Goal: Task Accomplishment & Management: Manage account settings

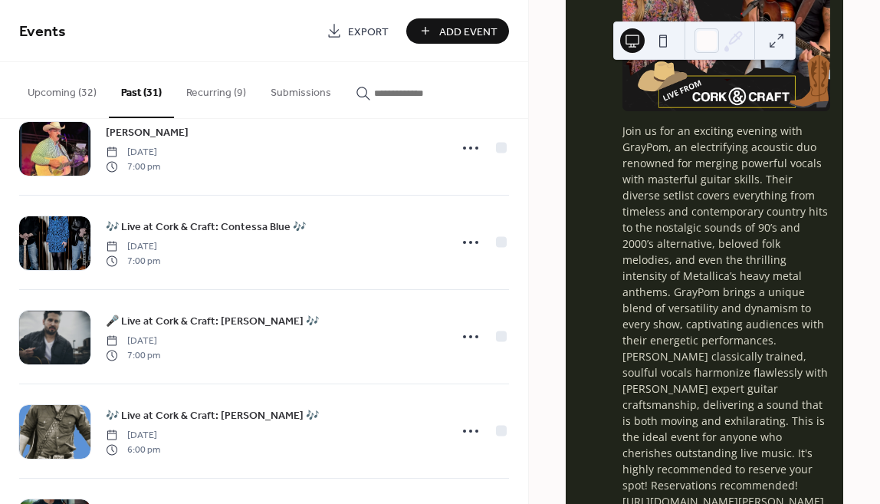
scroll to position [6746, 0]
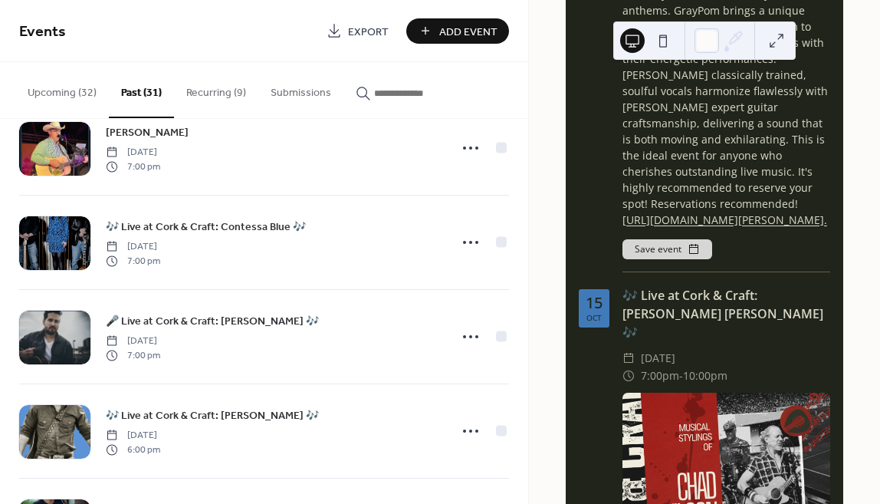
click at [61, 91] on button "Upcoming (32)" at bounding box center [62, 89] width 94 height 54
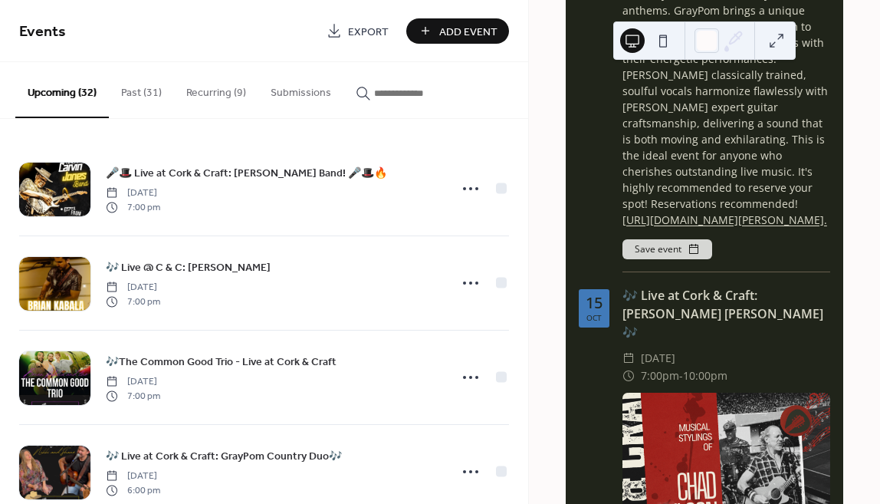
click at [204, 89] on button "Recurring (9)" at bounding box center [216, 89] width 84 height 54
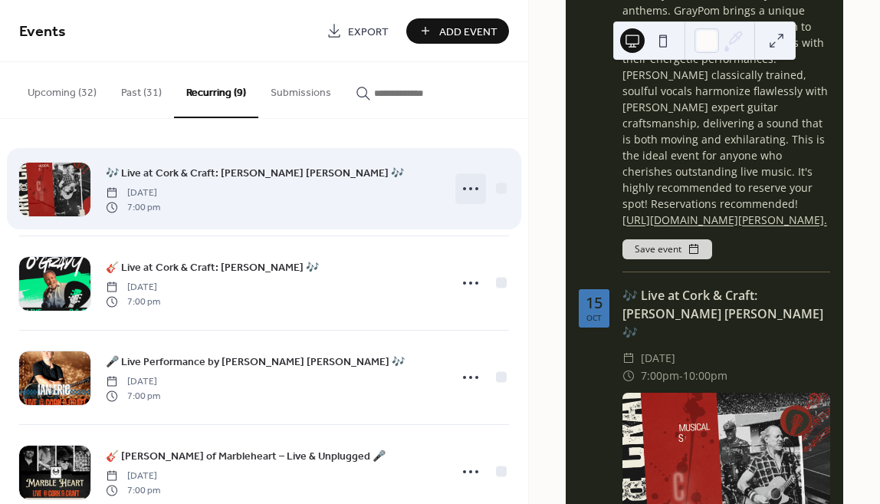
click at [463, 187] on circle at bounding box center [464, 188] width 3 height 3
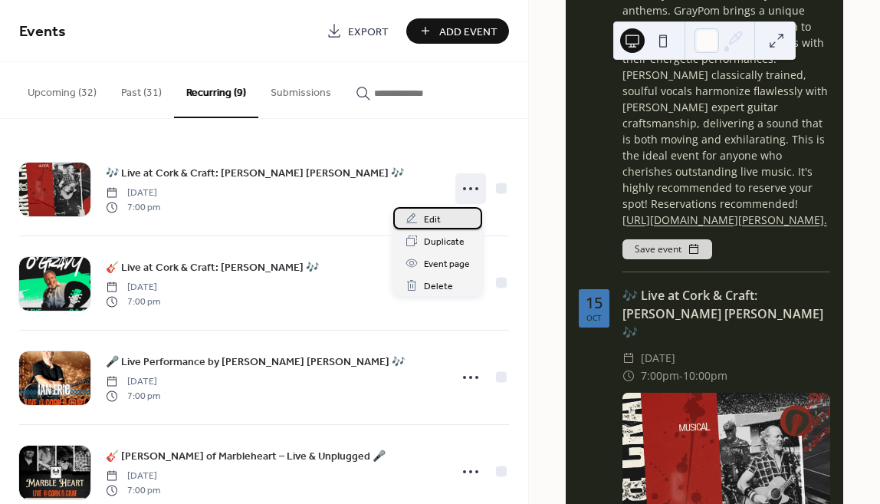
click at [430, 217] on span "Edit" at bounding box center [432, 220] width 17 height 16
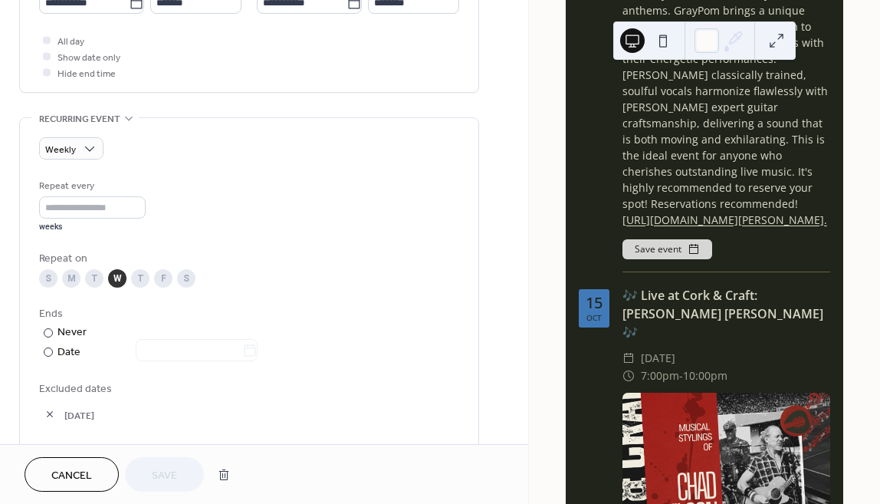
scroll to position [843, 0]
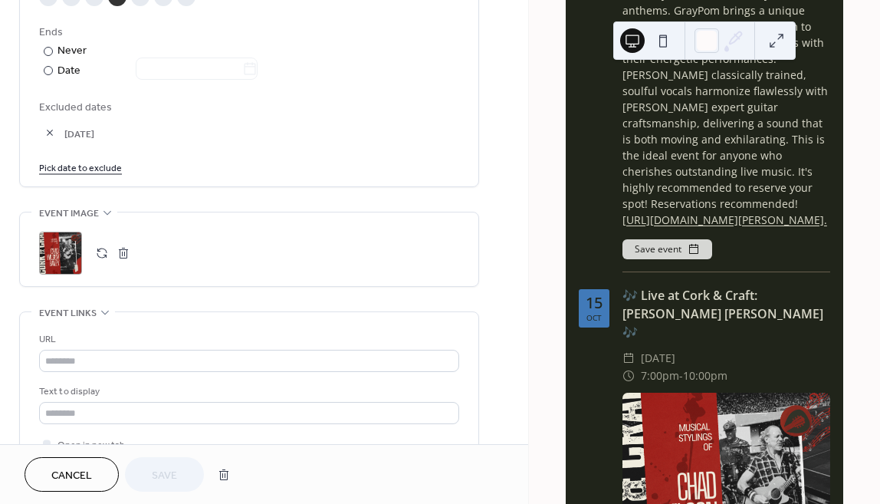
click at [94, 164] on link "Pick date to exclude" at bounding box center [80, 167] width 83 height 16
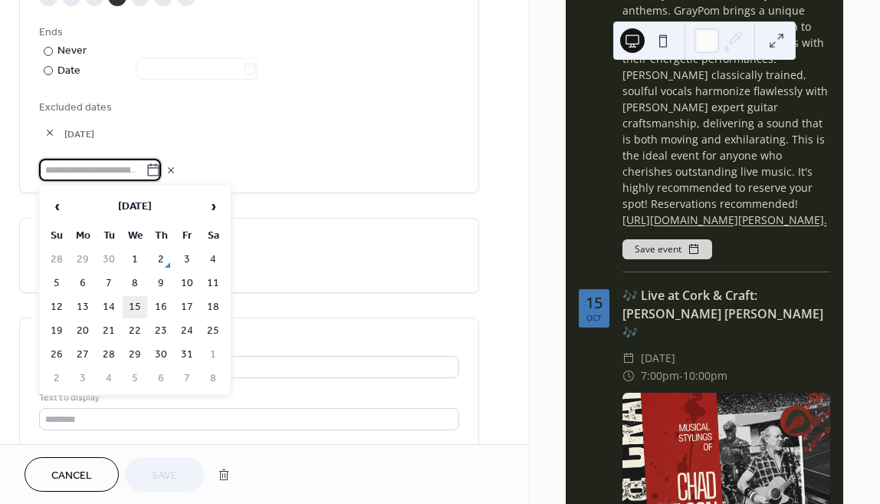
click at [138, 302] on td "15" at bounding box center [135, 307] width 25 height 22
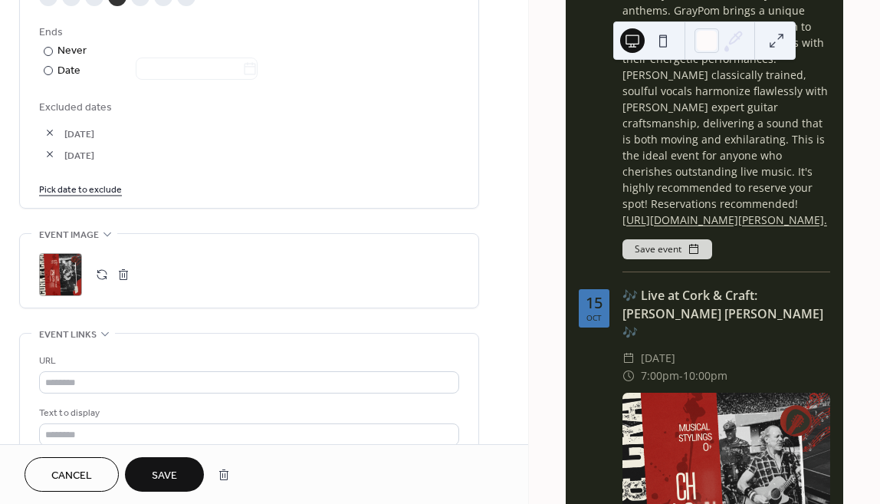
click at [168, 473] on span "Save" at bounding box center [164, 476] width 25 height 16
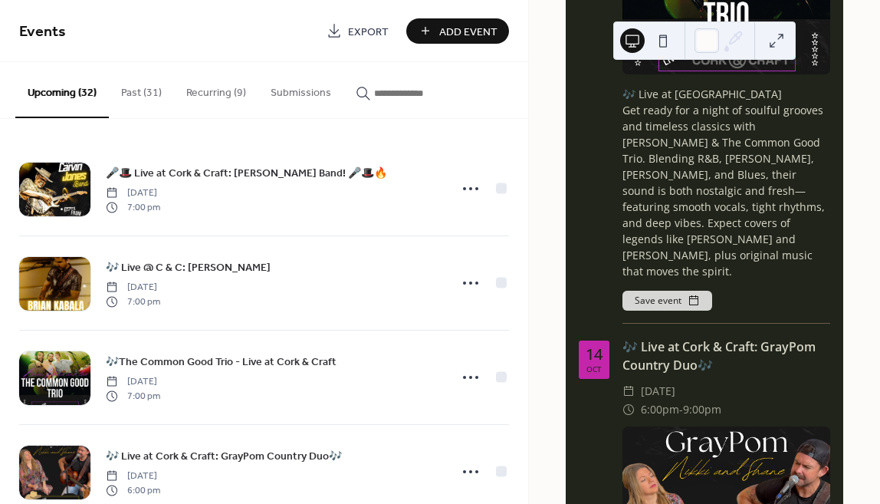
scroll to position [5516, 0]
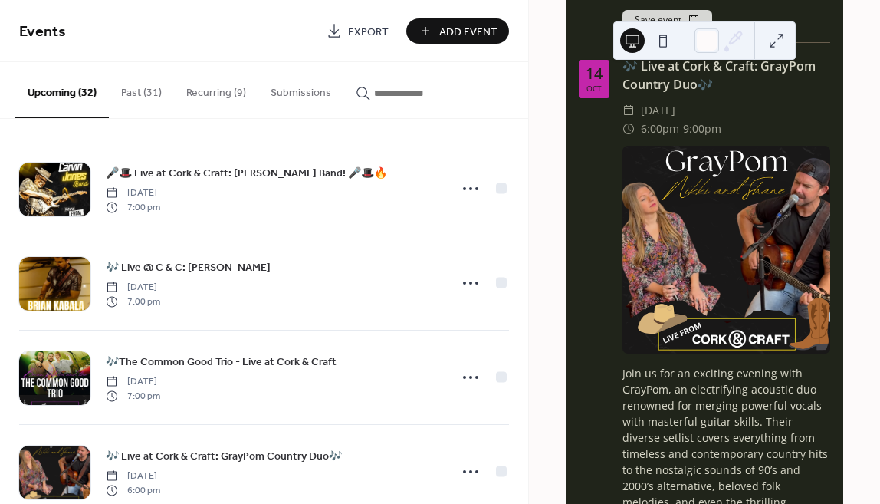
click at [134, 92] on button "Past (31)" at bounding box center [141, 89] width 65 height 54
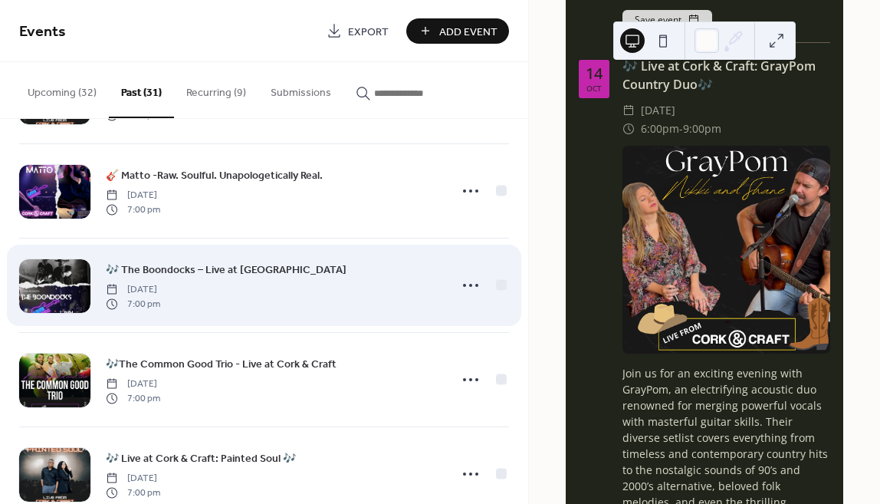
scroll to position [562, 0]
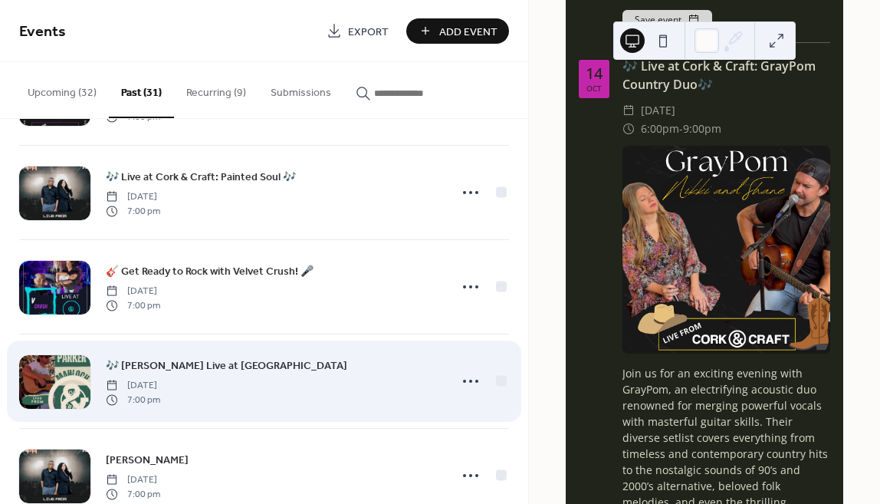
drag, startPoint x: 278, startPoint y: 369, endPoint x: 228, endPoint y: 364, distance: 49.3
click at [228, 364] on span "🎶 Parker Mahloch Live at Cork & Craft" at bounding box center [226, 366] width 241 height 16
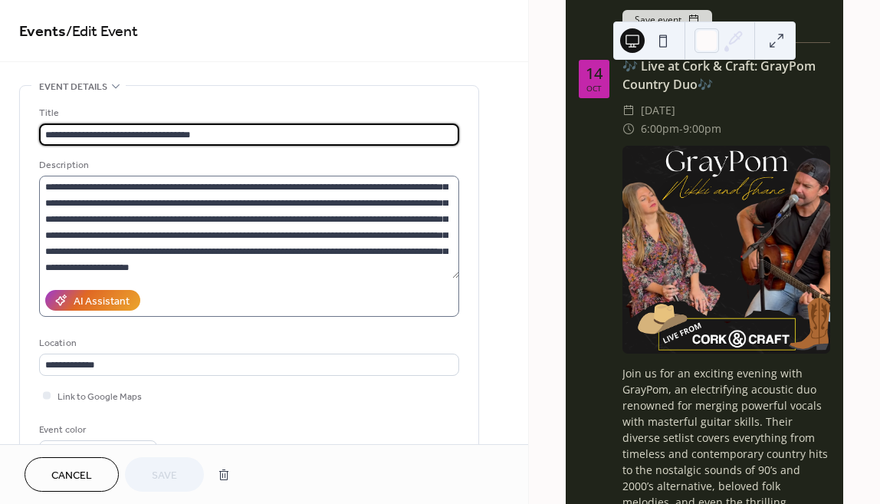
scroll to position [281, 0]
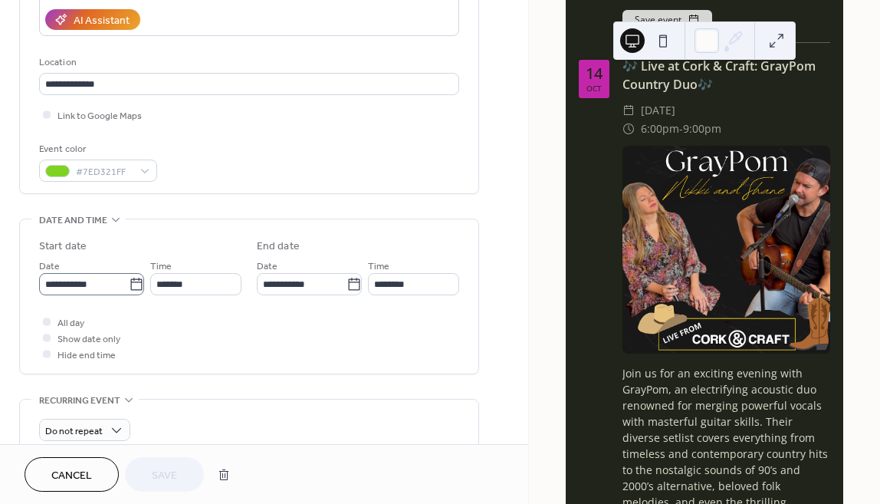
click at [130, 281] on icon at bounding box center [135, 284] width 11 height 12
click at [128, 281] on input "**********" at bounding box center [84, 284] width 90 height 22
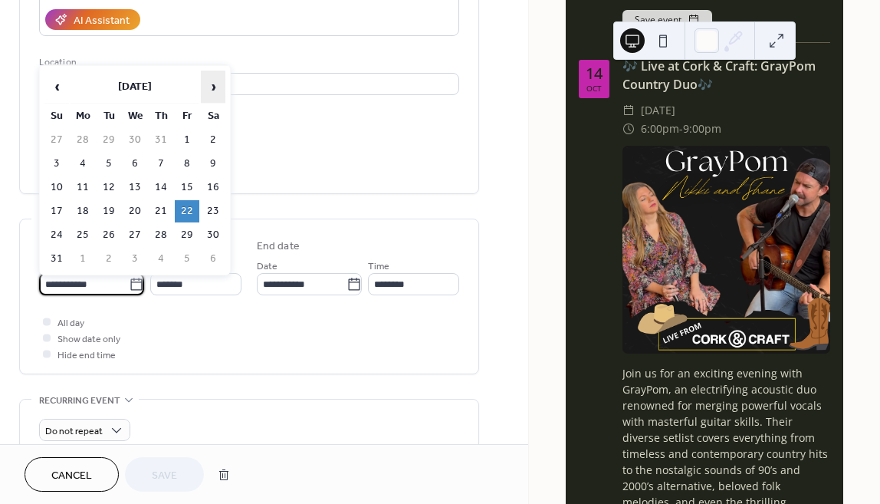
click at [209, 84] on span "›" at bounding box center [213, 86] width 23 height 31
click at [135, 182] on td "15" at bounding box center [135, 187] width 25 height 22
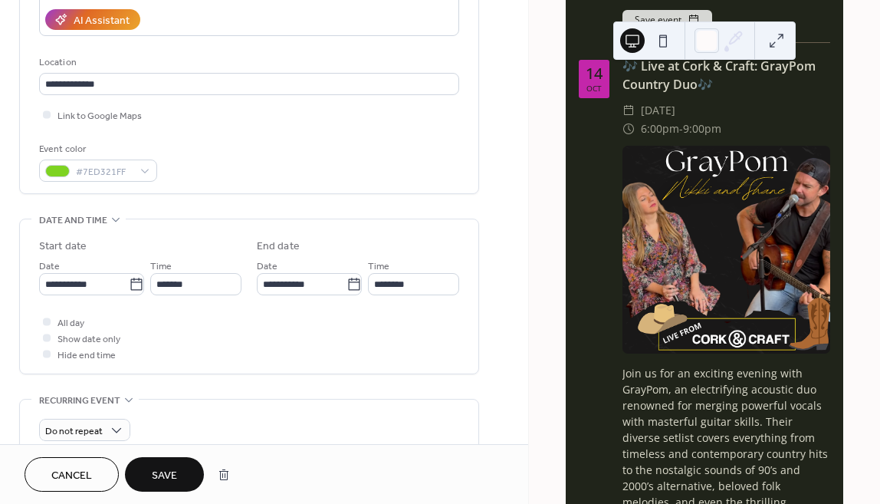
type input "**********"
click at [238, 334] on div "All day Show date only Hide end time" at bounding box center [249, 338] width 420 height 48
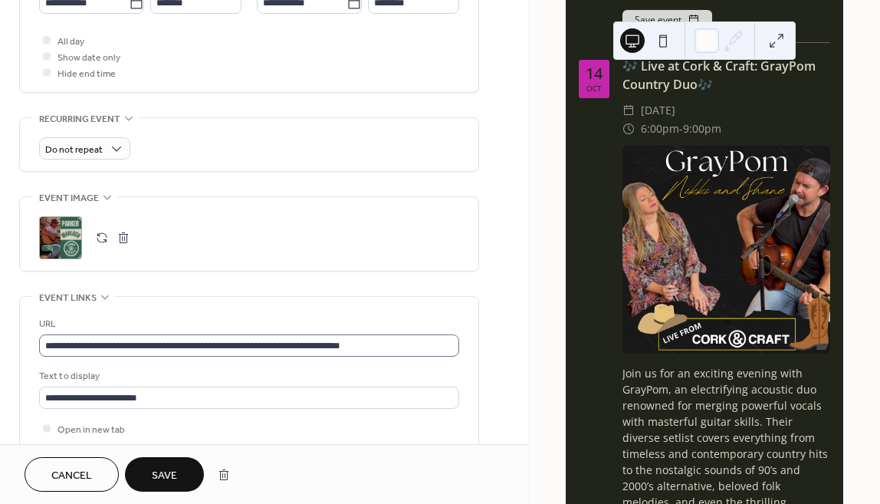
scroll to position [1, 0]
click at [166, 471] on span "Save" at bounding box center [164, 476] width 25 height 16
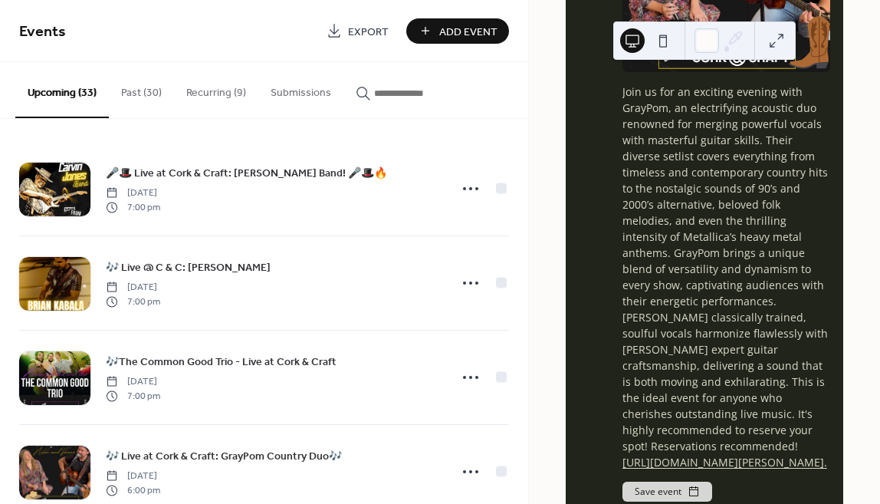
scroll to position [6079, 0]
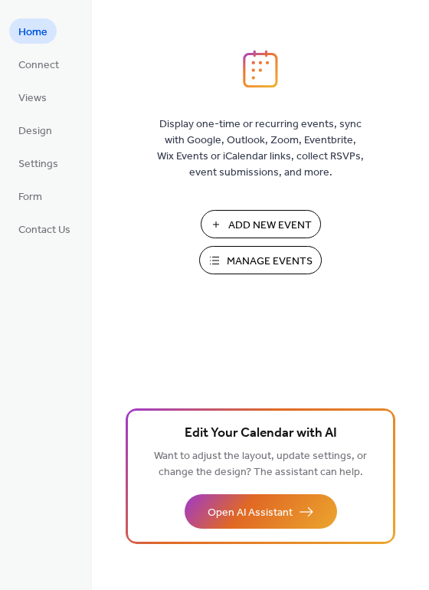
click at [245, 255] on span "Manage Events" at bounding box center [270, 262] width 86 height 16
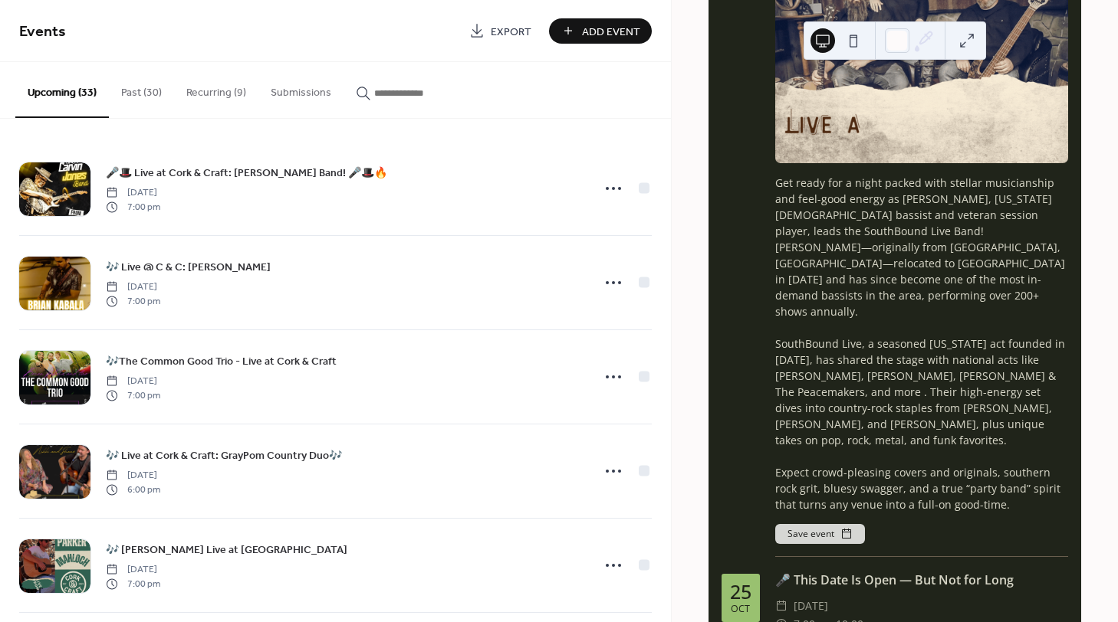
scroll to position [11525, 0]
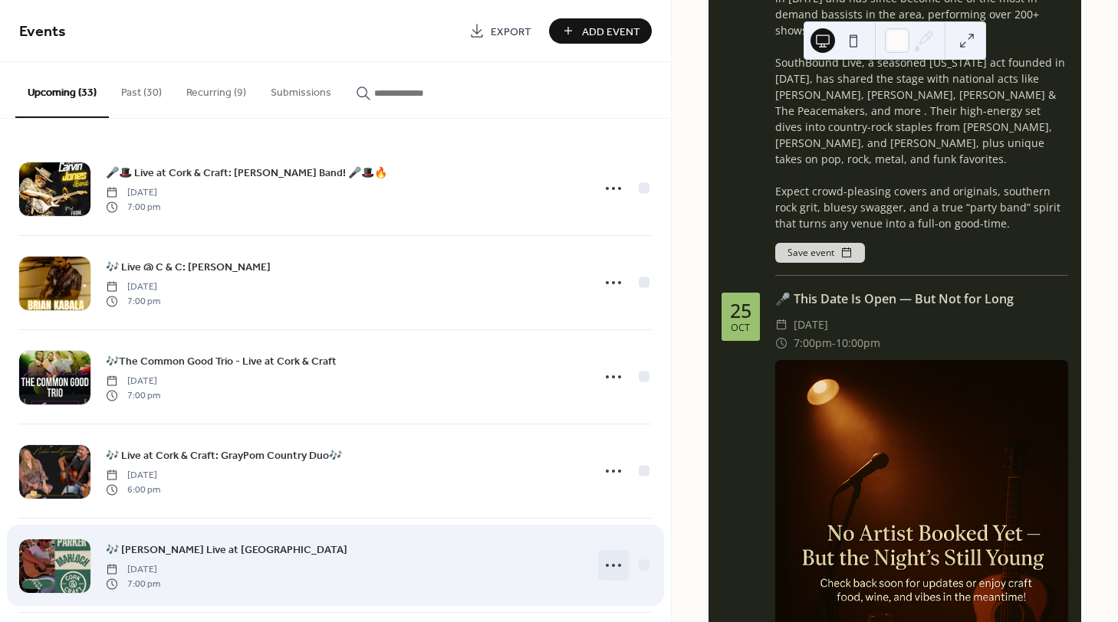
click at [601, 567] on icon at bounding box center [613, 566] width 25 height 25
click at [612, 565] on circle at bounding box center [613, 565] width 3 height 3
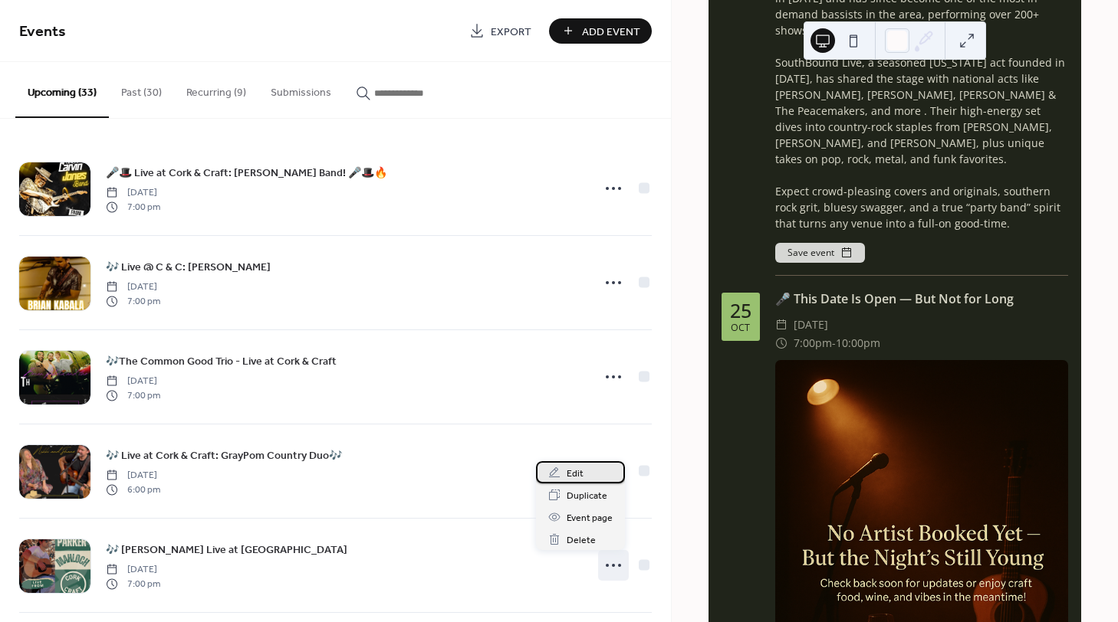
click at [580, 468] on span "Edit" at bounding box center [575, 474] width 17 height 16
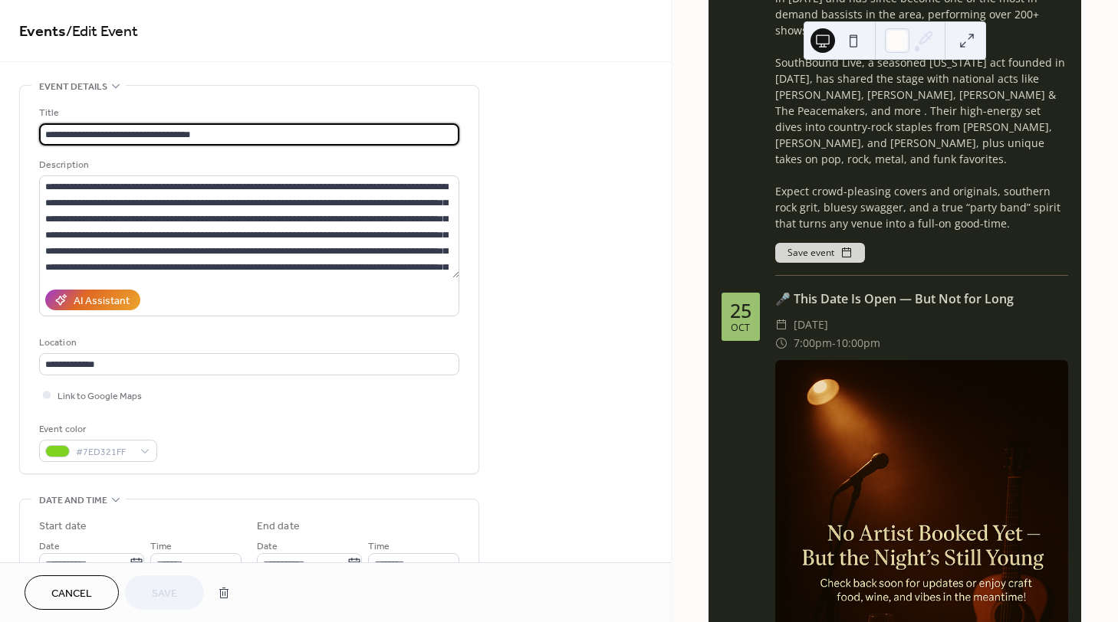
click at [215, 65] on div "**********" at bounding box center [335, 281] width 671 height 563
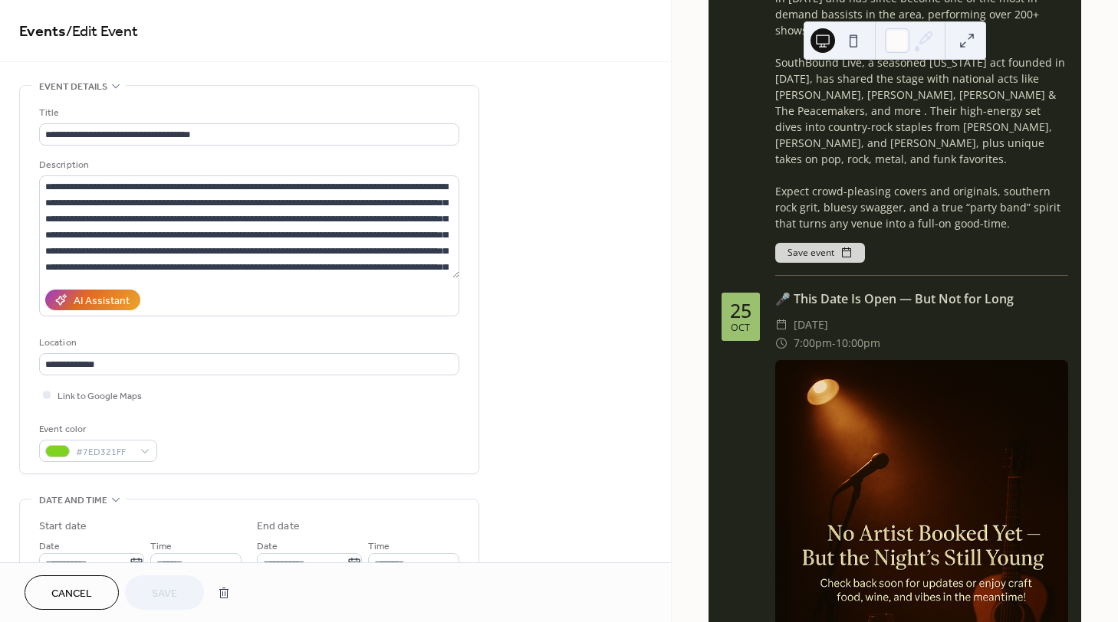
scroll to position [281, 0]
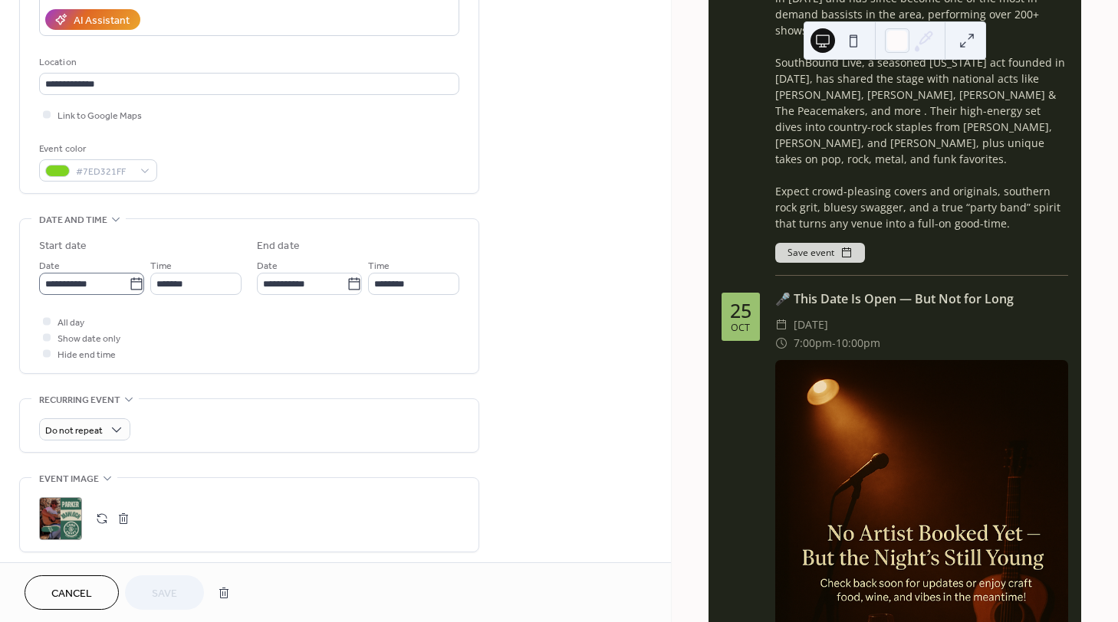
click at [133, 286] on icon at bounding box center [136, 284] width 15 height 15
click at [129, 286] on input "**********" at bounding box center [84, 284] width 90 height 22
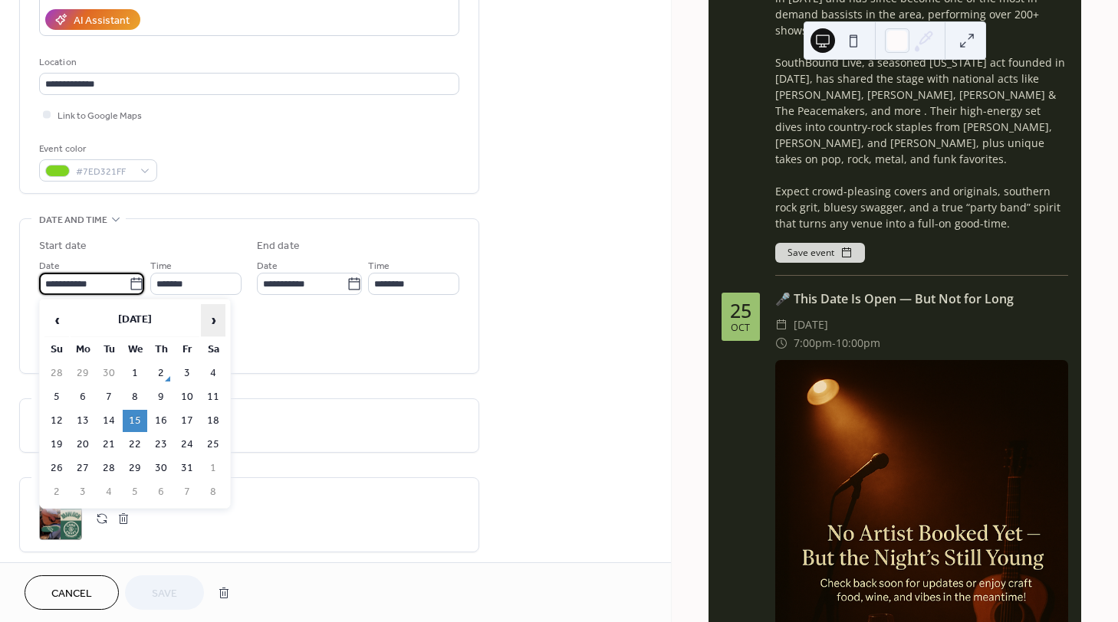
click at [208, 325] on span "›" at bounding box center [213, 320] width 23 height 31
click at [213, 369] on td "6" at bounding box center [213, 374] width 25 height 22
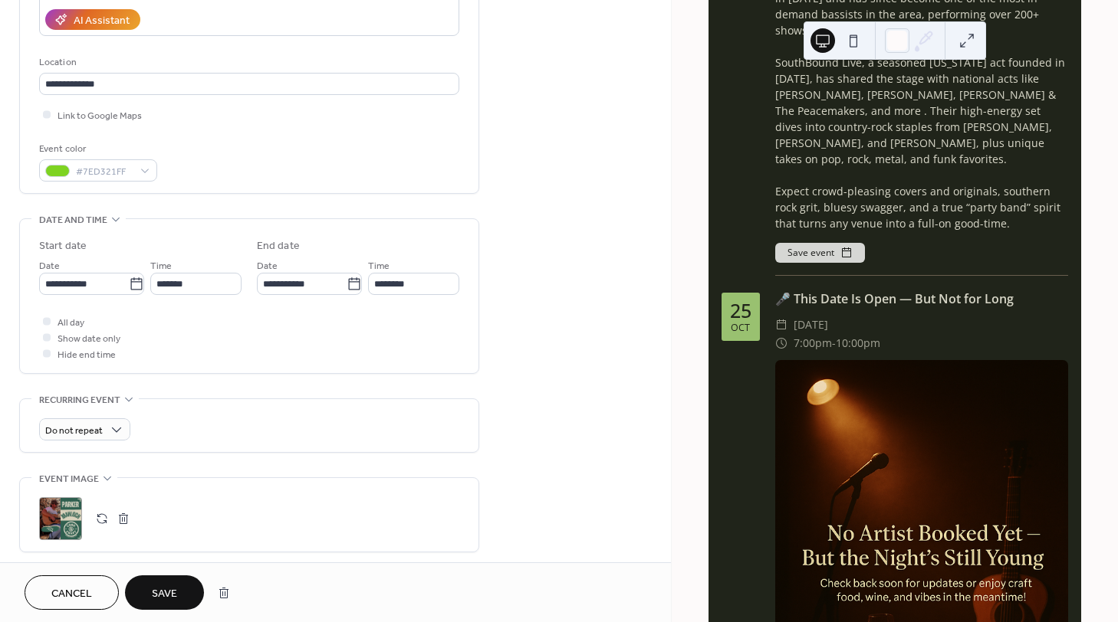
type input "**********"
click at [169, 592] on span "Save" at bounding box center [164, 594] width 25 height 16
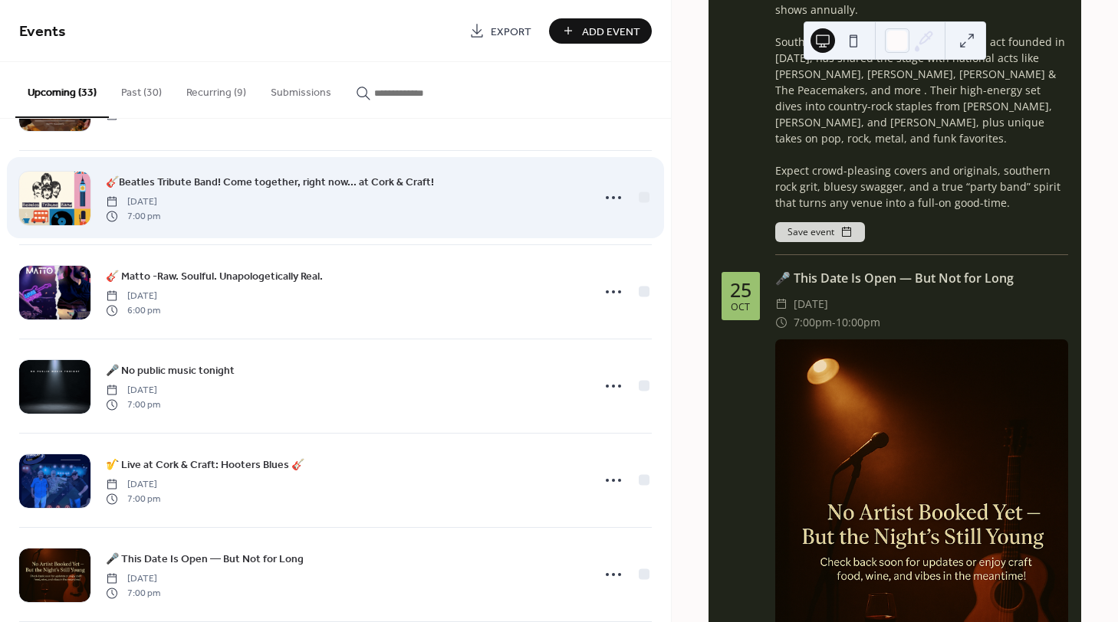
scroll to position [1687, 0]
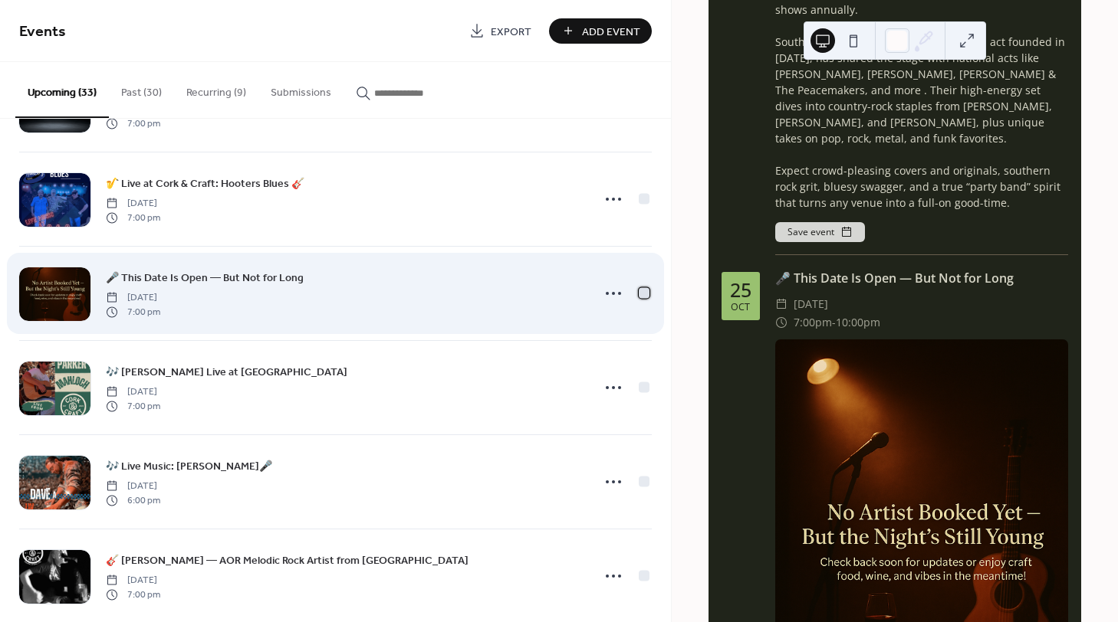
click at [639, 294] on div at bounding box center [644, 292] width 11 height 11
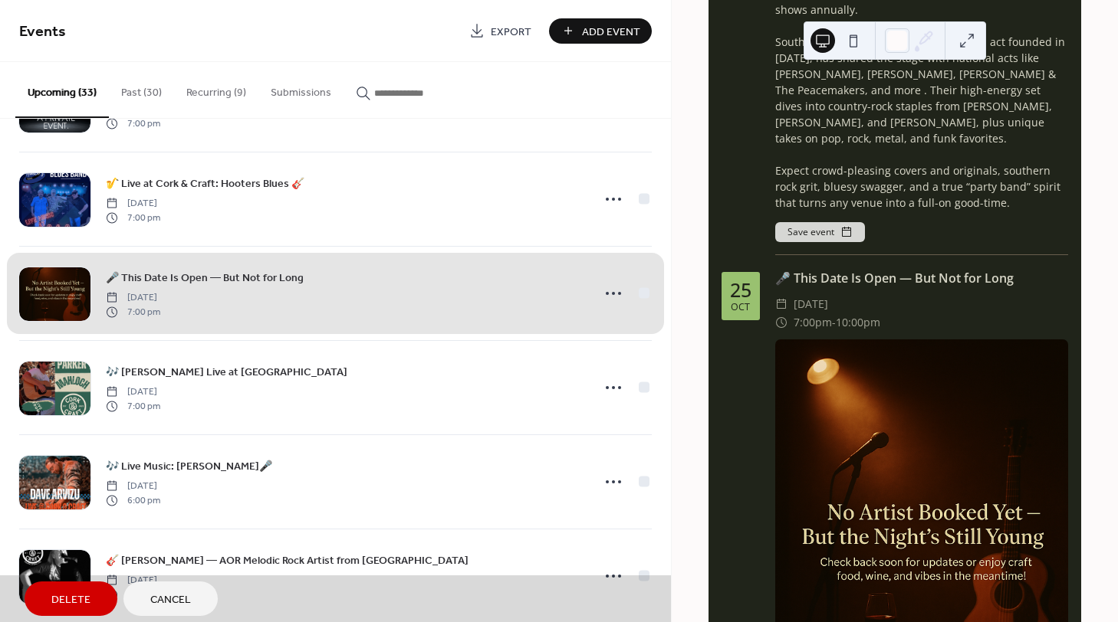
click at [639, 292] on div "🎤 This Date Is Open — But Not for Long Saturday, December 6, 2025 7:00 pm" at bounding box center [335, 293] width 632 height 94
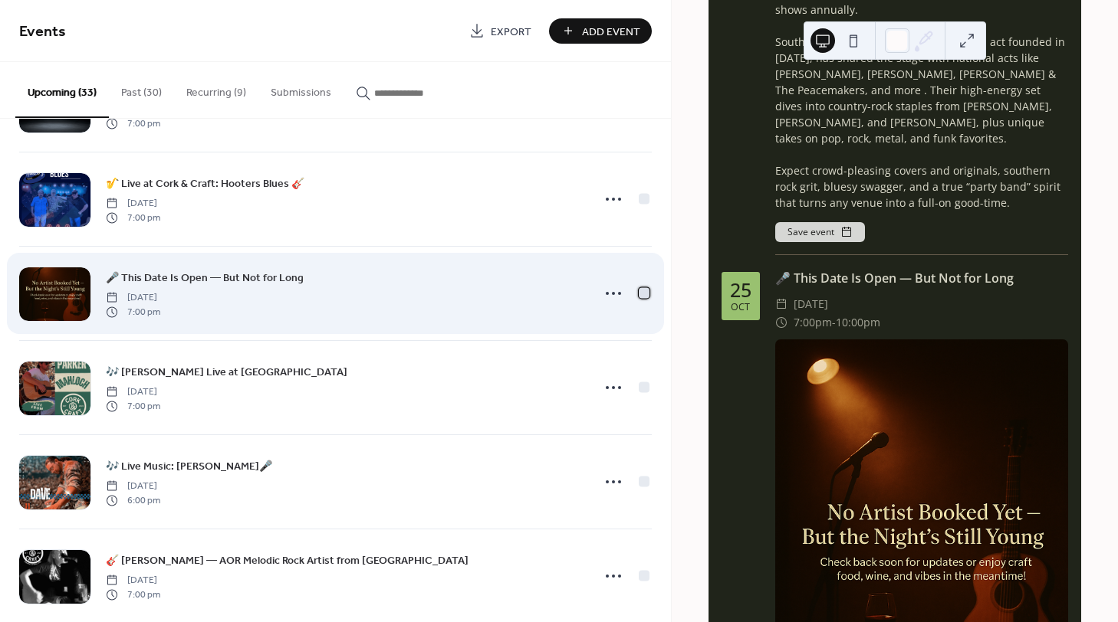
click at [639, 292] on div at bounding box center [644, 292] width 11 height 11
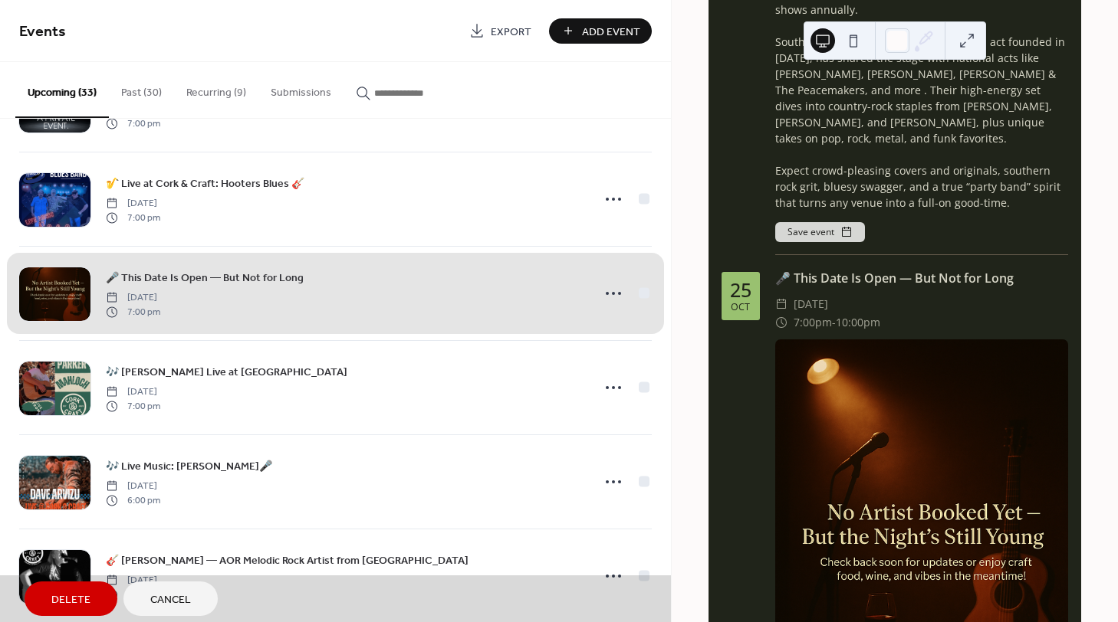
click at [612, 294] on div "🎤 This Date Is Open — But Not for Long Saturday, December 6, 2025 7:00 pm" at bounding box center [335, 293] width 632 height 94
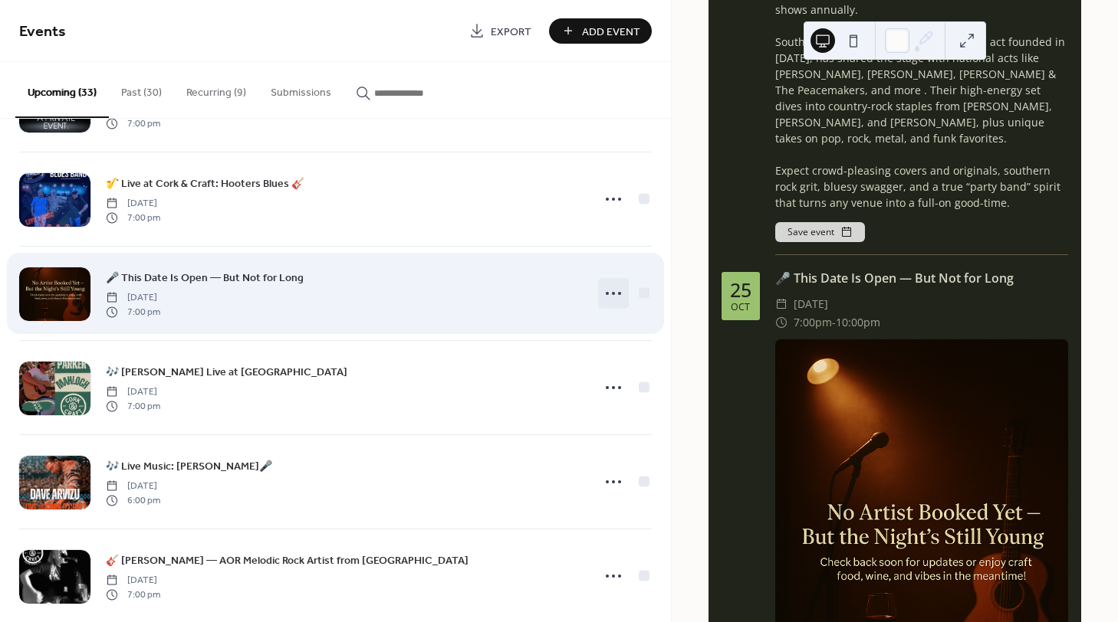
click at [613, 293] on icon at bounding box center [613, 293] width 25 height 25
click at [387, 278] on div "🎤 This Date Is Open — But Not for Long Saturday, December 6, 2025 7:00 pm" at bounding box center [344, 293] width 476 height 49
click at [604, 291] on icon at bounding box center [613, 293] width 25 height 25
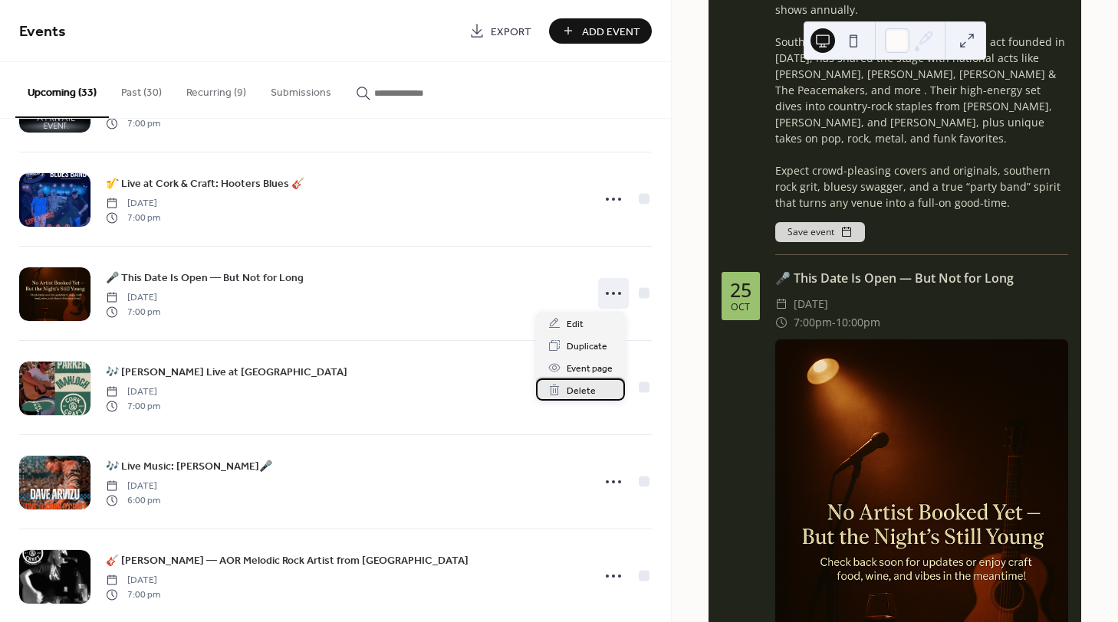
click at [577, 386] on span "Delete" at bounding box center [581, 391] width 29 height 16
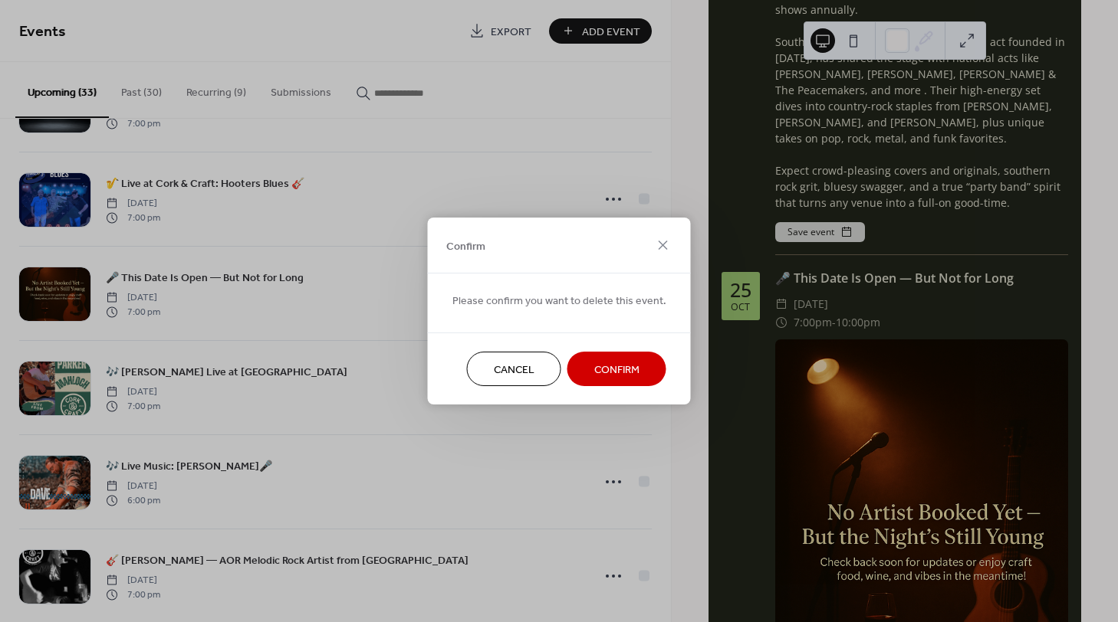
click at [602, 368] on span "Confirm" at bounding box center [616, 371] width 45 height 16
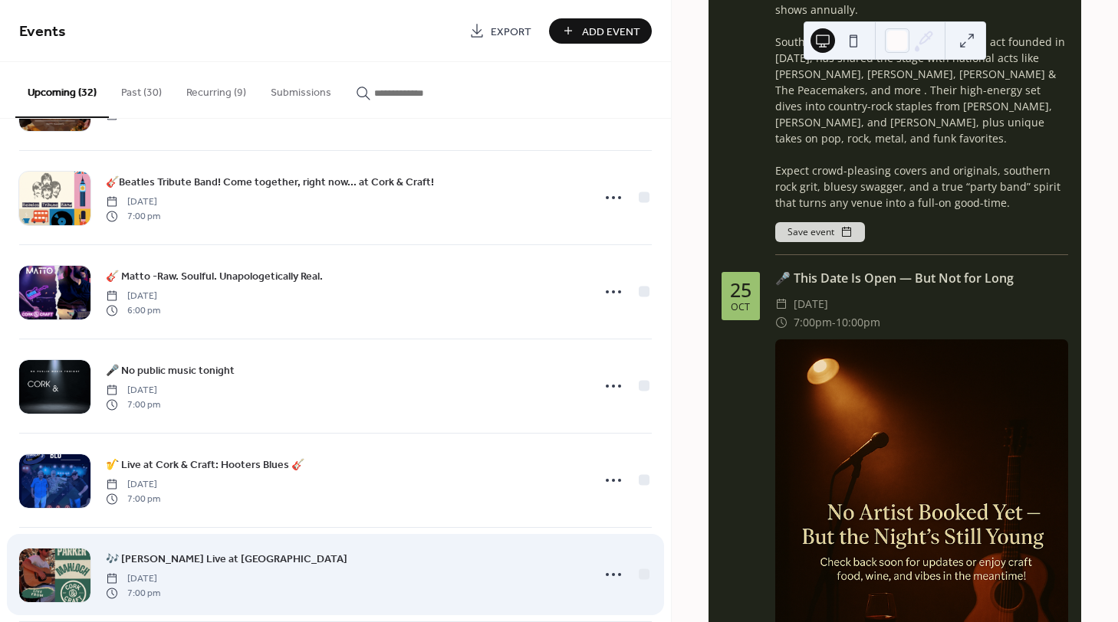
scroll to position [1124, 0]
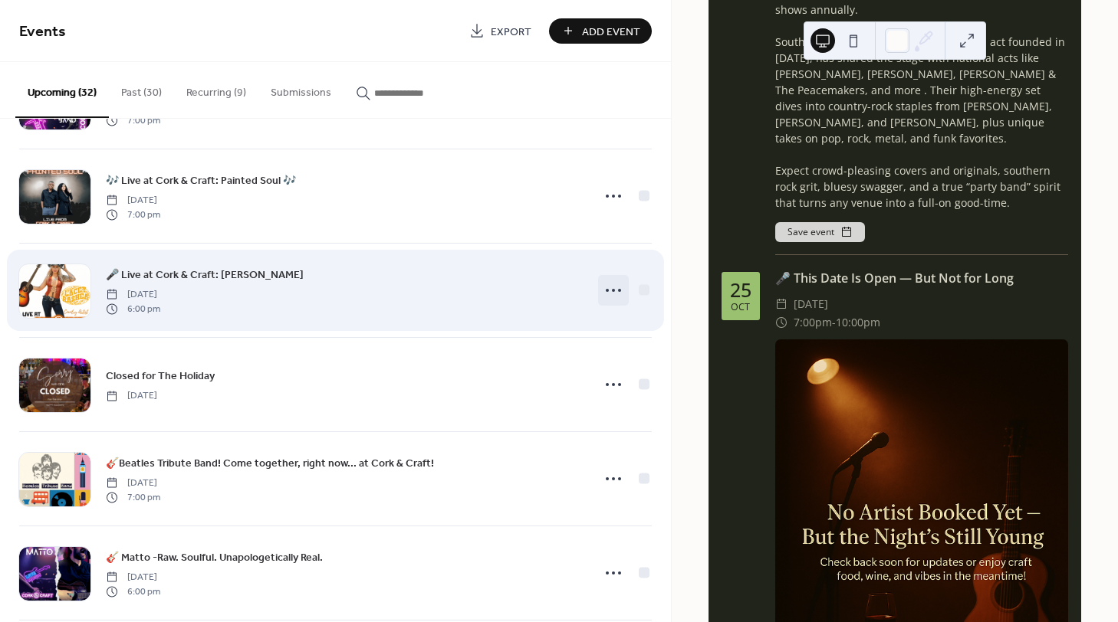
click at [613, 291] on icon at bounding box center [613, 290] width 25 height 25
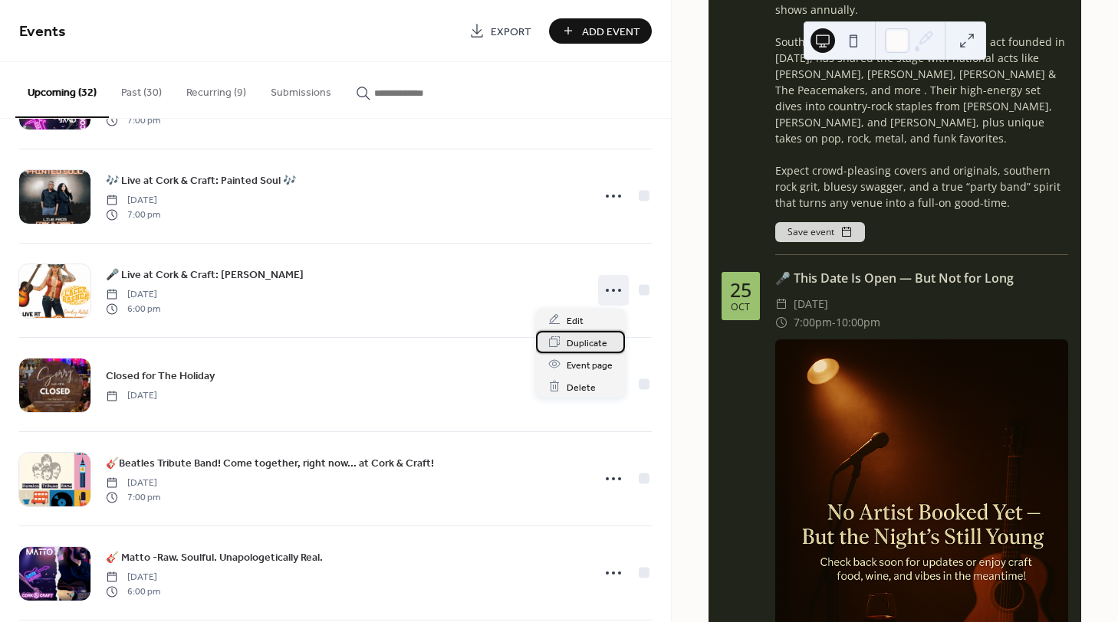
click at [585, 345] on span "Duplicate" at bounding box center [587, 343] width 41 height 16
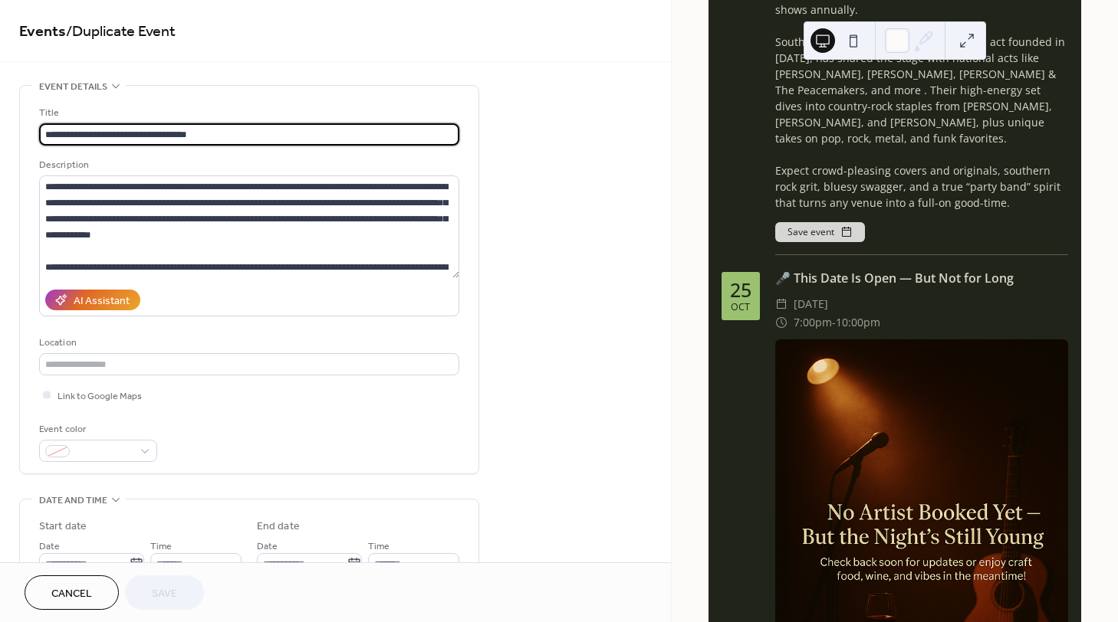
scroll to position [281, 0]
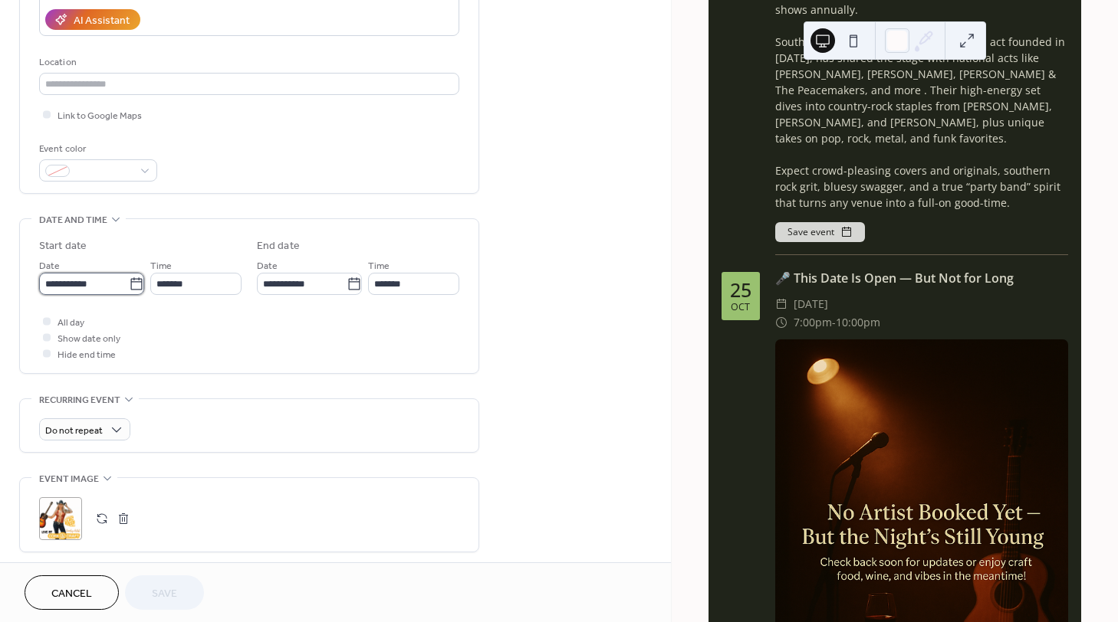
click at [103, 286] on input "**********" at bounding box center [84, 284] width 90 height 22
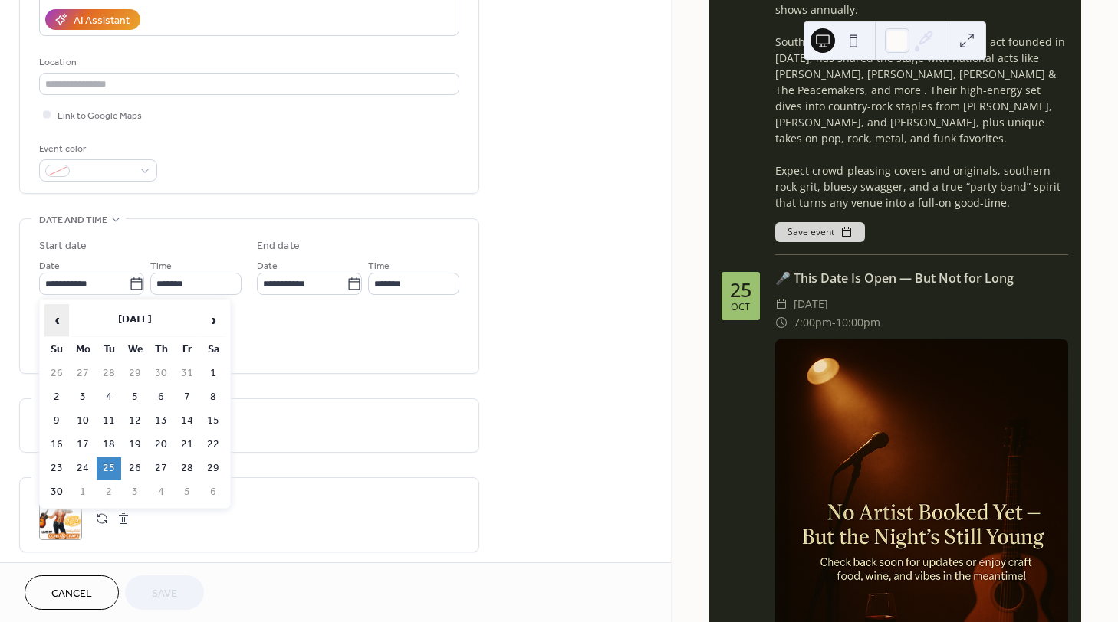
click at [59, 317] on span "‹" at bounding box center [56, 320] width 23 height 31
click at [134, 416] on td "15" at bounding box center [135, 421] width 25 height 22
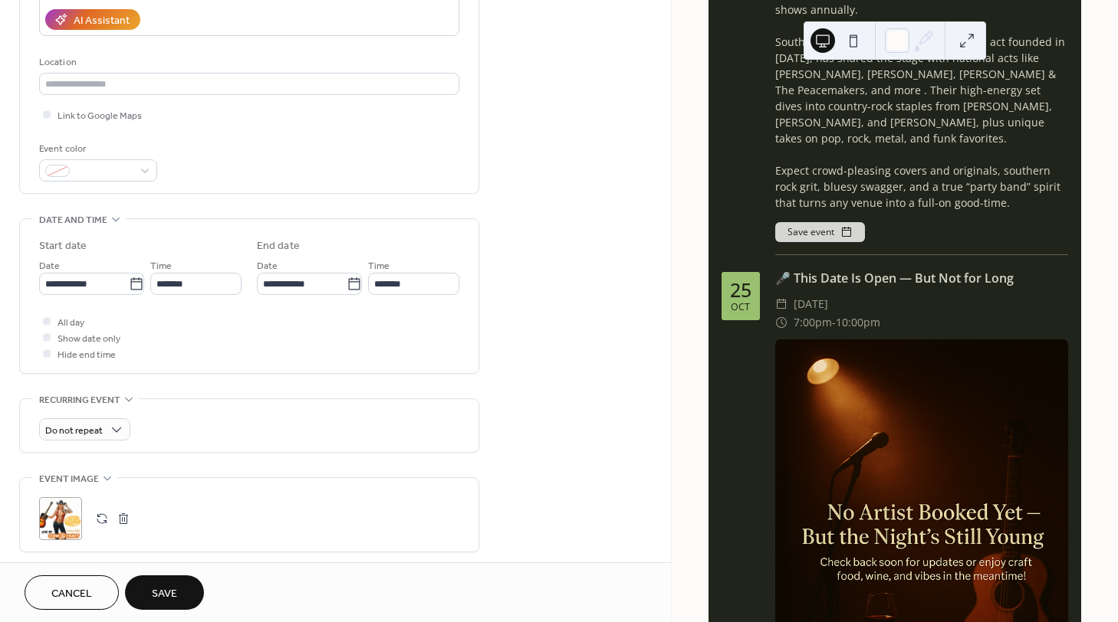
type input "**********"
click at [163, 283] on input "*******" at bounding box center [195, 284] width 91 height 22
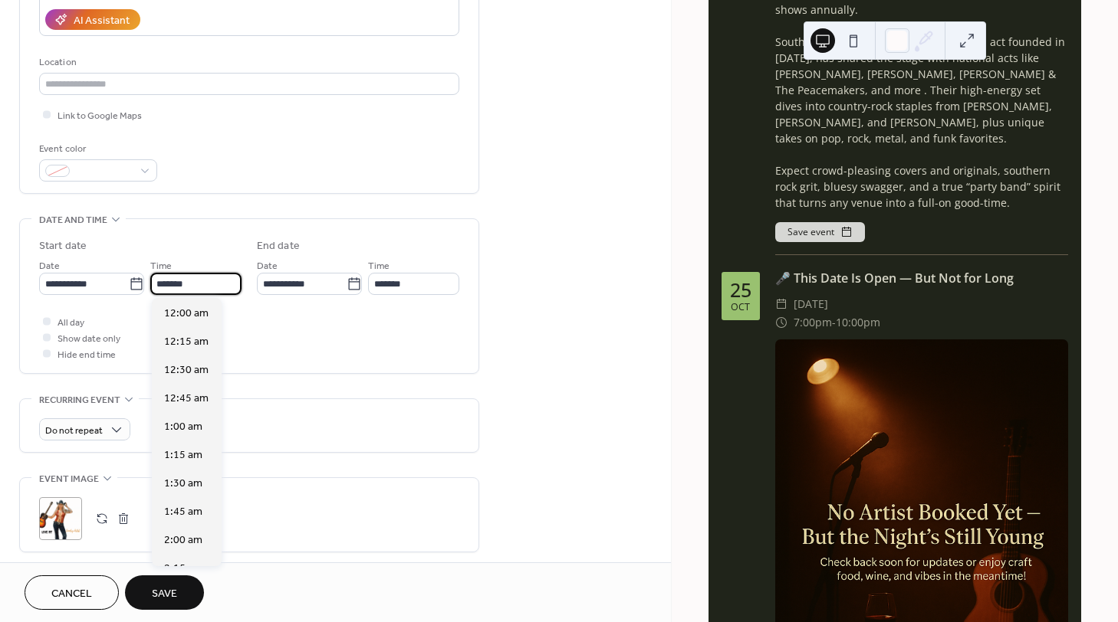
scroll to position [2042, 0]
drag, startPoint x: 161, startPoint y: 283, endPoint x: 153, endPoint y: 282, distance: 7.7
click at [153, 282] on input "*******" at bounding box center [195, 284] width 91 height 22
type input "*******"
click at [284, 311] on div "**********" at bounding box center [249, 299] width 420 height 123
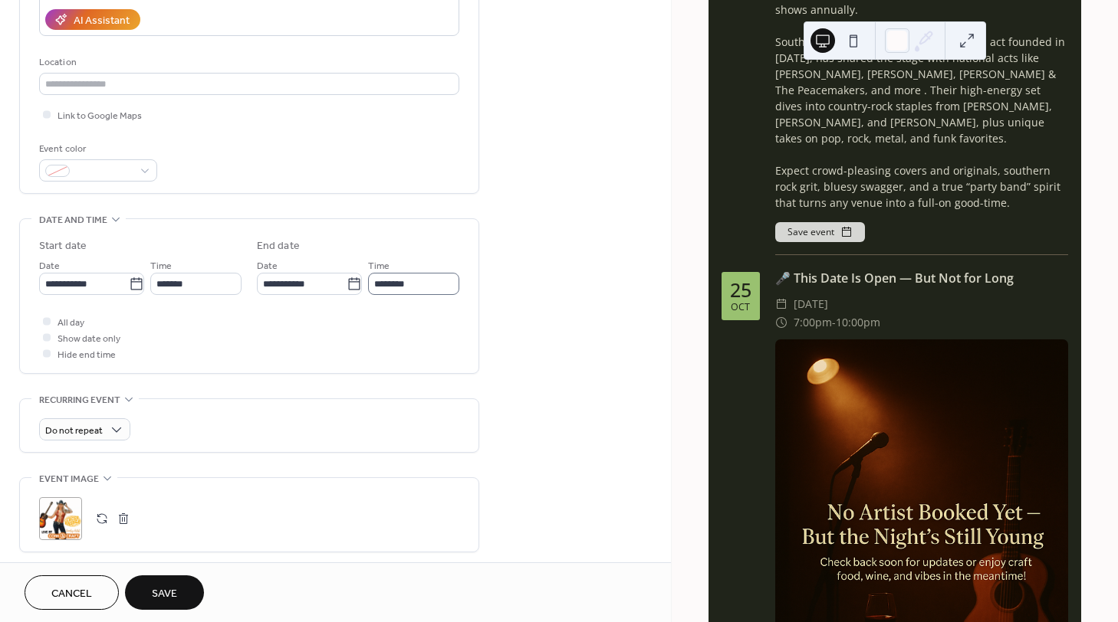
type input "********"
click at [381, 281] on input "********" at bounding box center [413, 284] width 91 height 22
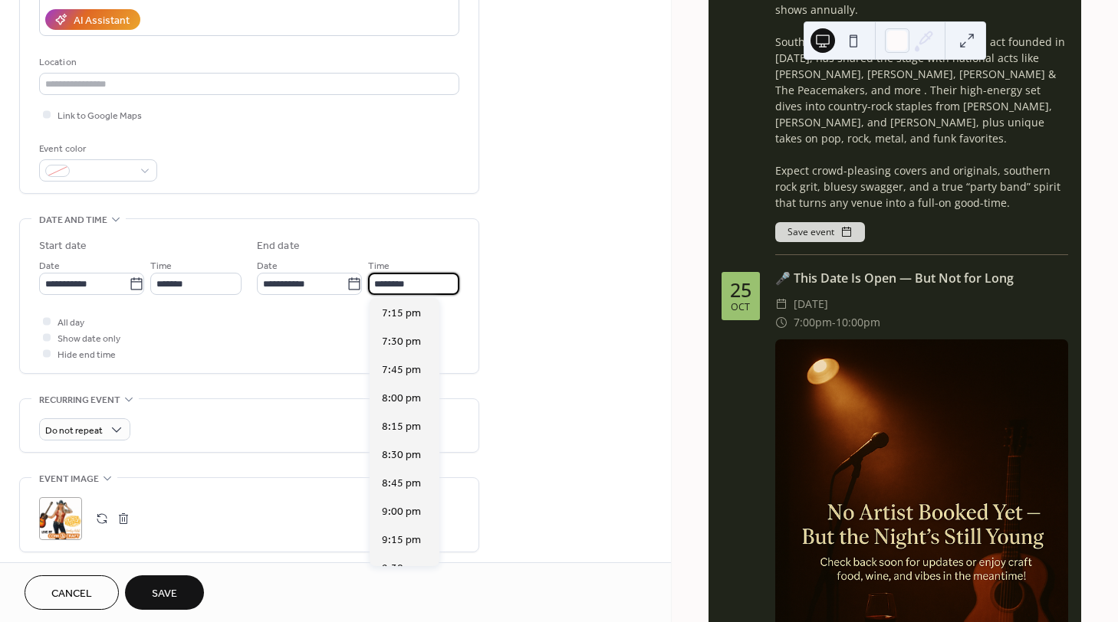
scroll to position [271, 0]
click at [458, 248] on label "End date" at bounding box center [358, 246] width 202 height 16
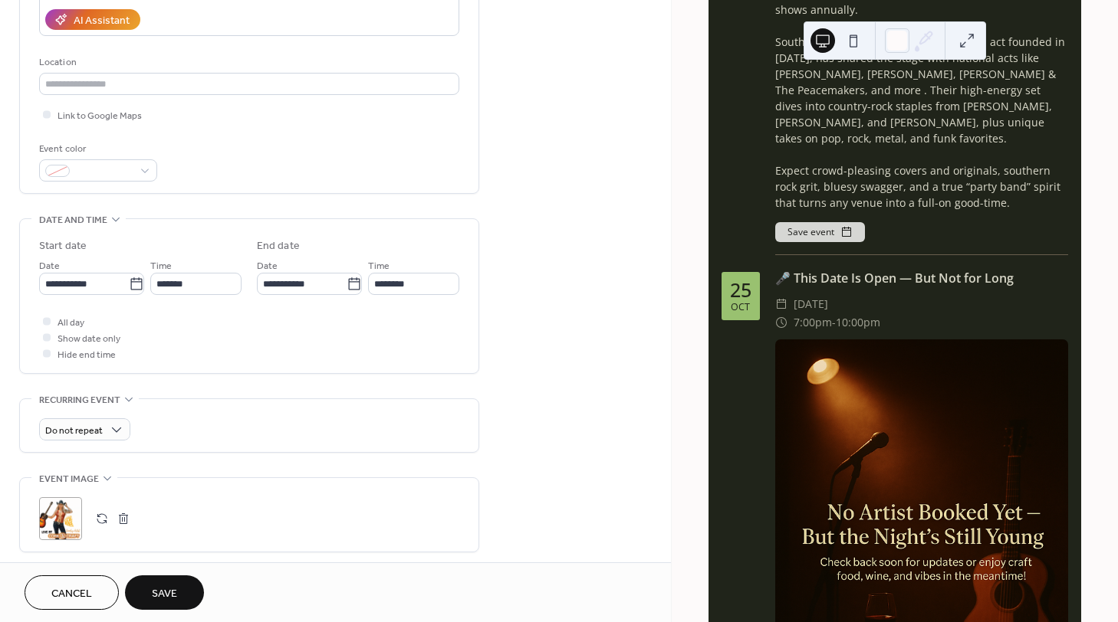
click at [167, 587] on span "Save" at bounding box center [164, 594] width 25 height 16
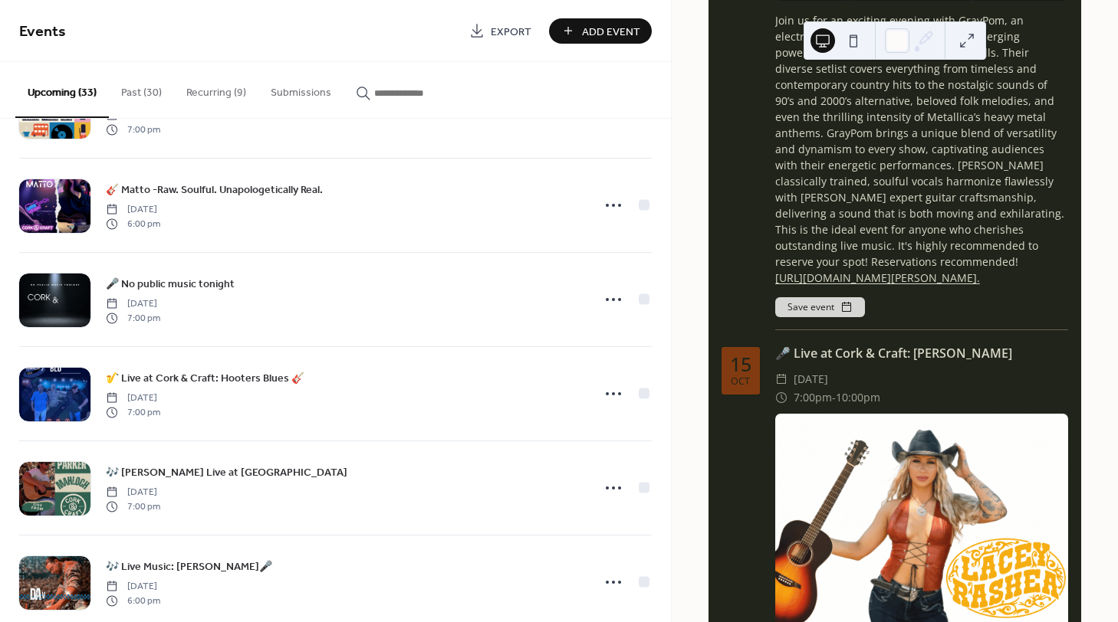
scroll to position [1529, 0]
